Goal: Check status: Check status

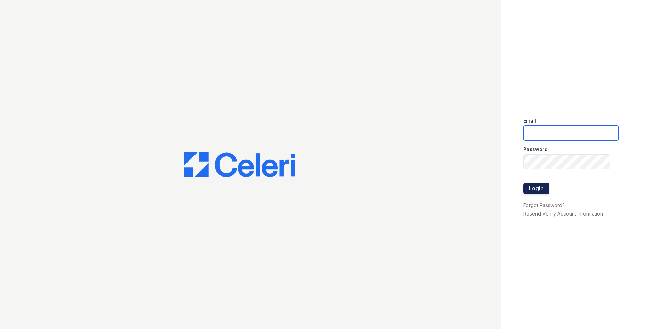
type input "arrivelex@trinity-pm.com"
click at [535, 189] on button "Login" at bounding box center [536, 188] width 26 height 11
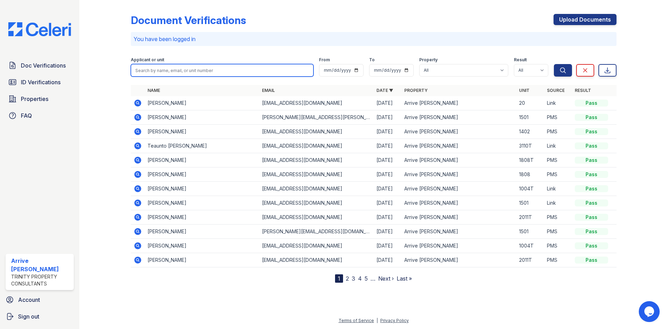
click at [170, 68] on input "search" at bounding box center [222, 70] width 183 height 13
type input "alexander pogue"
click at [554, 64] on button "Search" at bounding box center [563, 70] width 18 height 13
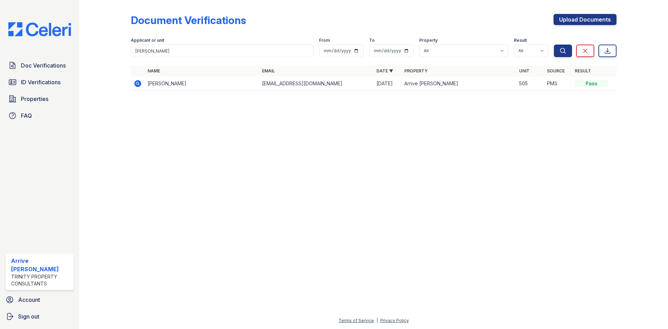
click at [139, 82] on icon at bounding box center [137, 83] width 7 height 7
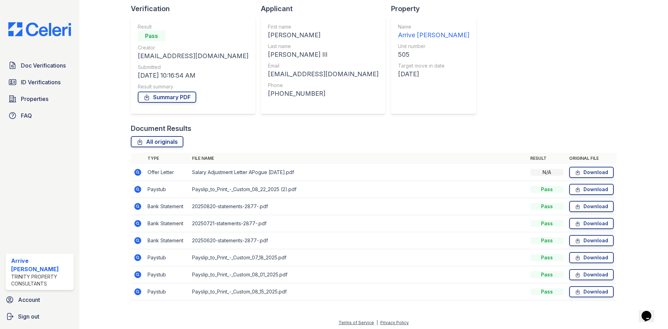
scroll to position [50, 0]
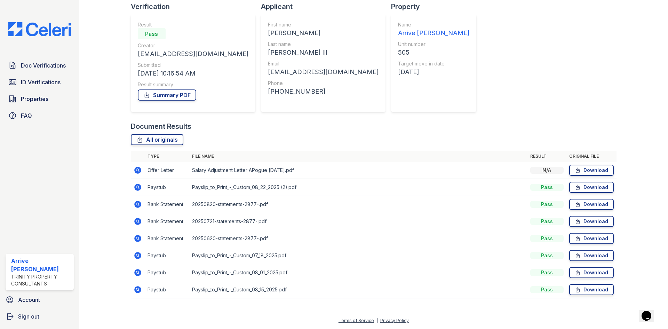
click at [137, 203] on icon at bounding box center [137, 204] width 2 height 2
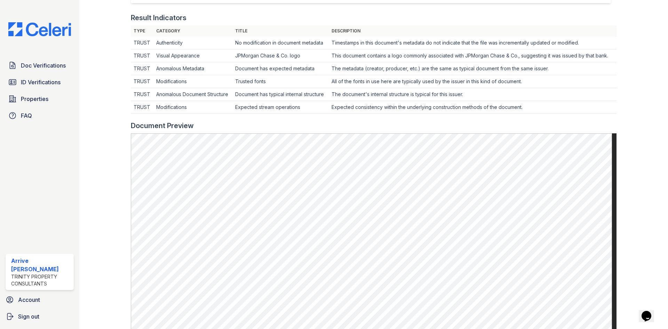
scroll to position [209, 0]
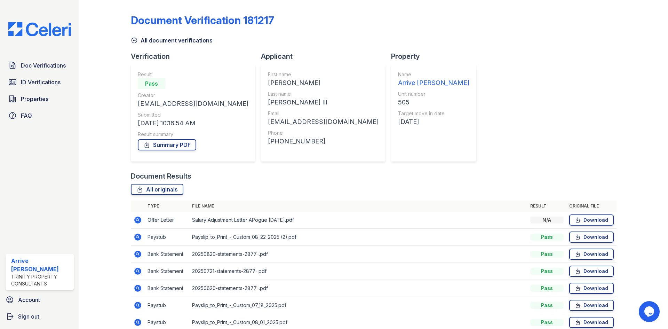
click at [135, 306] on icon at bounding box center [137, 304] width 7 height 7
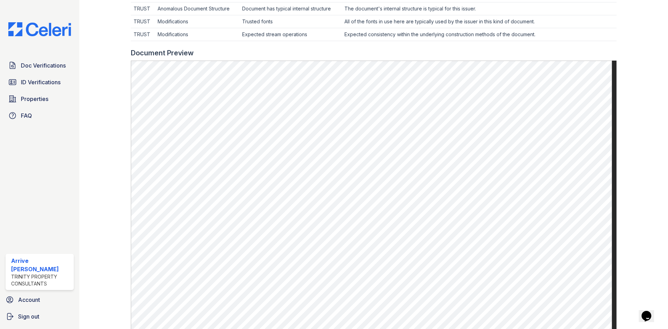
scroll to position [243, 0]
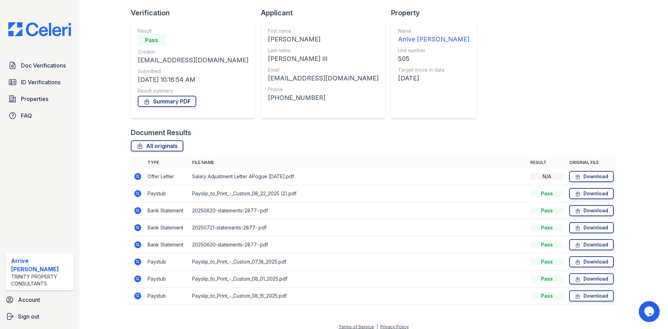
scroll to position [50, 0]
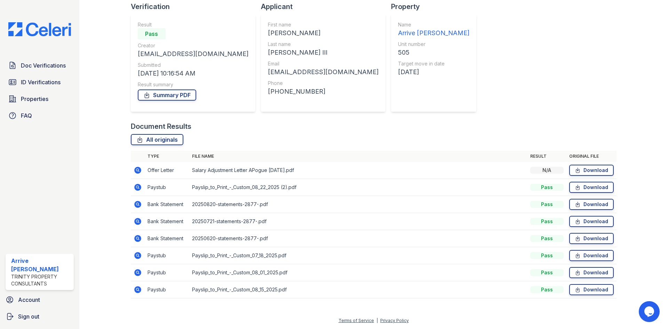
click at [136, 273] on icon at bounding box center [138, 272] width 8 height 8
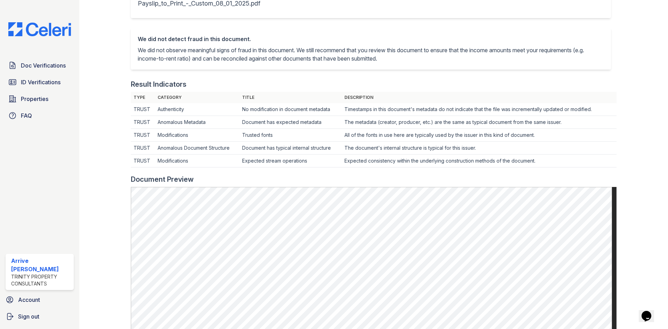
scroll to position [139, 0]
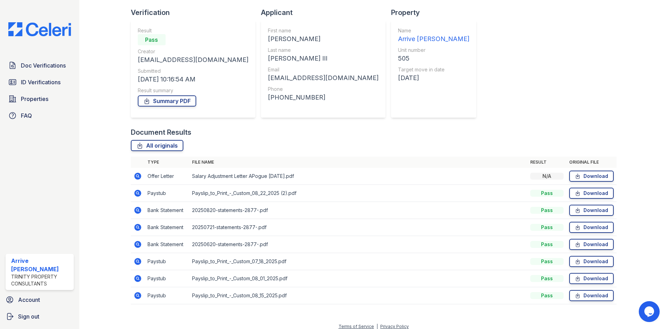
scroll to position [50, 0]
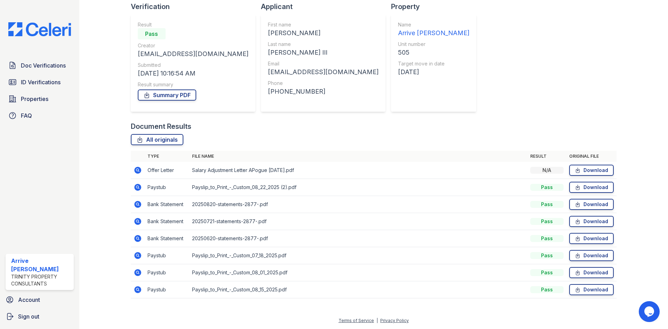
click at [138, 169] on icon at bounding box center [137, 170] width 7 height 7
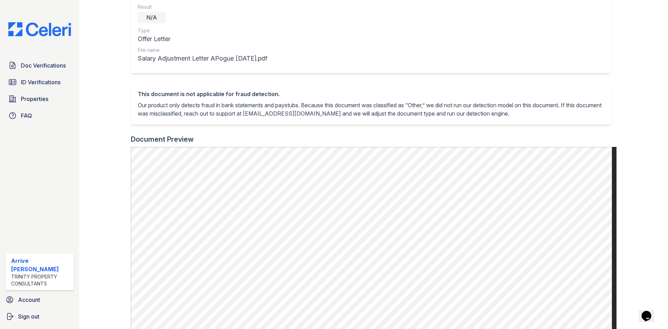
scroll to position [139, 0]
